Goal: Navigation & Orientation: Go to known website

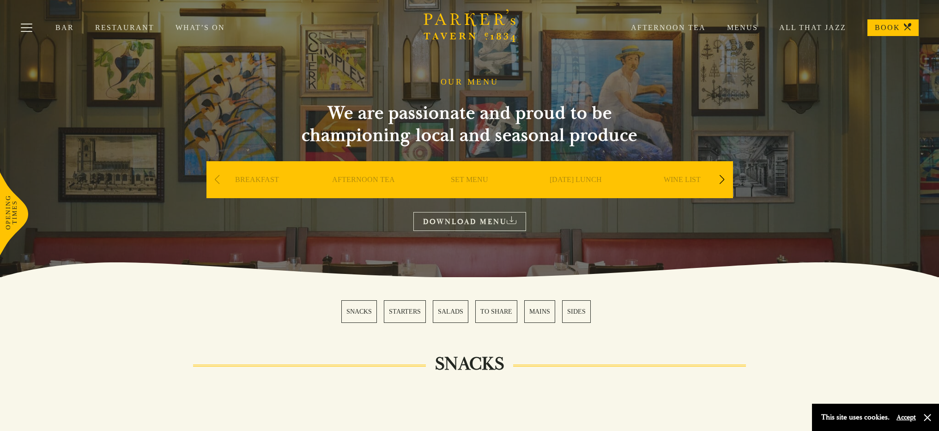
click at [467, 21] on icon "Brasserie Restaurant Cambridge | Parker's Tavern Cambridge" at bounding box center [470, 19] width 12 height 13
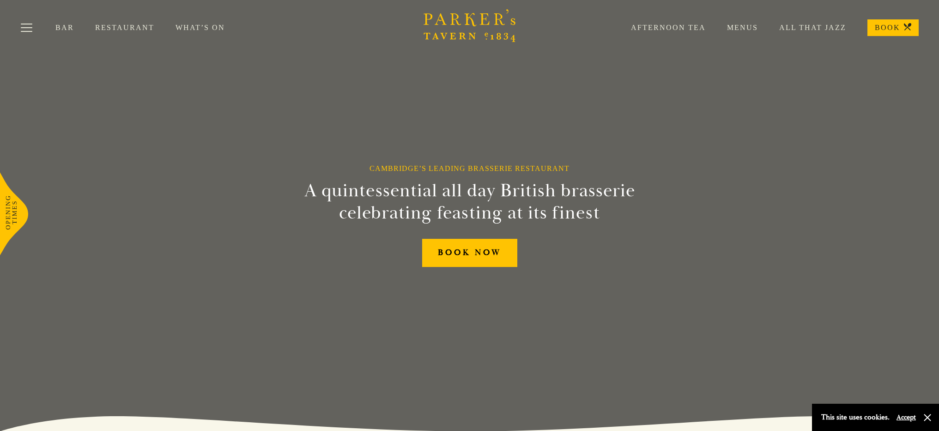
click at [478, 16] on icon "Brasserie Restaurant Cambridge | Parker's Tavern Cambridge Parker's Tavern is a…" at bounding box center [470, 25] width 92 height 33
click at [492, 21] on icon "Brasserie Restaurant [GEOGRAPHIC_DATA] | [PERSON_NAME] Tavern Cambridge [PERSON…" at bounding box center [470, 25] width 92 height 33
click at [482, 28] on icon "Brasserie Restaurant [GEOGRAPHIC_DATA] | [PERSON_NAME] Tavern Cambridge [PERSON…" at bounding box center [470, 25] width 92 height 33
